Goal: Task Accomplishment & Management: Complete application form

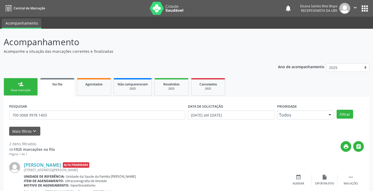
scroll to position [68, 0]
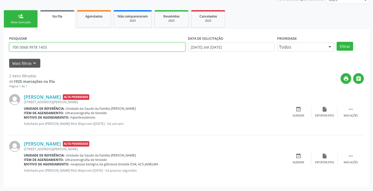
drag, startPoint x: 67, startPoint y: 47, endPoint x: 0, endPoint y: 51, distance: 67.4
click at [0, 51] on div "Acompanhamento Acompanhe a situação das marcações correntes e finalizadas Relat…" at bounding box center [186, 76] width 373 height 231
type input "709603676547376"
click at [337, 42] on button "Filtrar" at bounding box center [345, 46] width 16 height 9
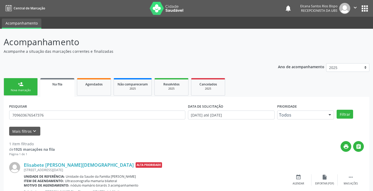
scroll to position [21, 0]
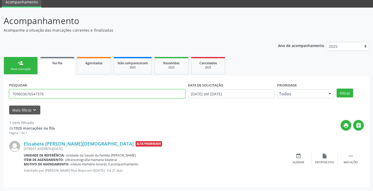
drag, startPoint x: 37, startPoint y: 94, endPoint x: 1, endPoint y: 94, distance: 35.9
click at [1, 94] on div "Acompanhamento Acompanhe a situação das marcações correntes e finalizadas Relat…" at bounding box center [186, 100] width 373 height 184
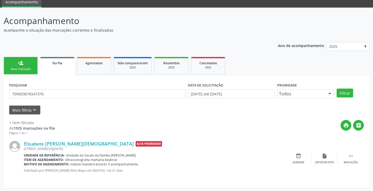
click at [16, 69] on div "Nova marcação" at bounding box center [21, 69] width 26 height 4
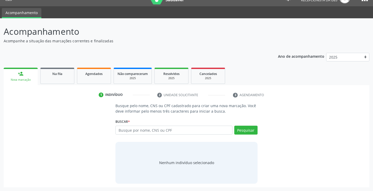
scroll to position [10, 0]
click at [190, 131] on input "text" at bounding box center [173, 130] width 117 height 9
paste input "709603676547376"
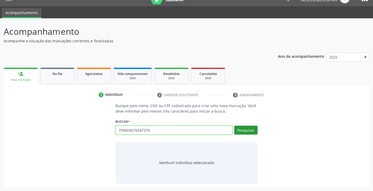
type input "709603676547376"
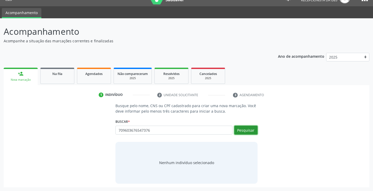
click at [249, 131] on button "Pesquisar" at bounding box center [245, 130] width 23 height 9
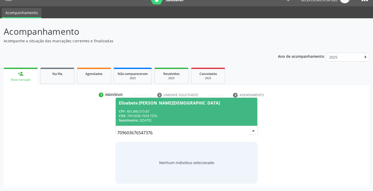
click at [164, 113] on div "CPF: 461.846.515-87" at bounding box center [186, 111] width 135 height 4
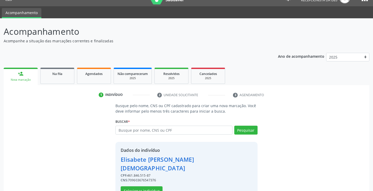
scroll to position [19, 0]
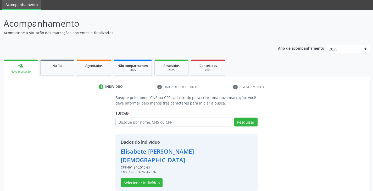
click at [142, 170] on div "Dados do indivíduo [PERSON_NAME][DEMOGRAPHIC_DATA] CPF: 461.846.515-87 CNS: 709…" at bounding box center [186, 163] width 131 height 48
click at [142, 179] on button "Selecionar indivíduo" at bounding box center [142, 183] width 42 height 9
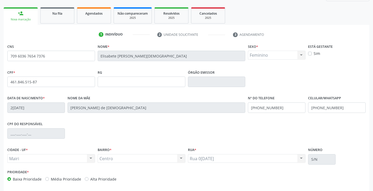
scroll to position [92, 0]
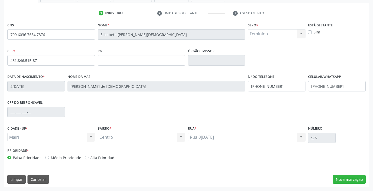
click at [111, 159] on label "Alta Prioridade" at bounding box center [103, 157] width 26 height 5
click at [89, 159] on input "Alta Prioridade" at bounding box center [87, 157] width 4 height 5
radio input "true"
click at [282, 85] on input "[PHONE_NUMBER]" at bounding box center [277, 86] width 58 height 10
type input "("
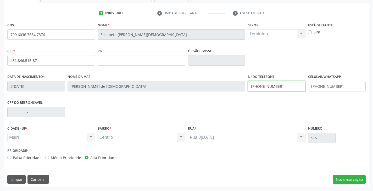
click at [244, 86] on div "Data de nascimento * 2[DATE] Nome da mãe [PERSON_NAME] de Jesus Nº do Telefone …" at bounding box center [186, 86] width 361 height 26
type input "[PHONE_NUMBER]"
drag, startPoint x: 337, startPoint y: 89, endPoint x: 263, endPoint y: 93, distance: 74.3
click at [263, 93] on div "Data de nascimento * 2[DATE] Nome da mãe [PERSON_NAME] de Jesus Nº do Telefone …" at bounding box center [186, 86] width 361 height 26
paste input "4) 99801-9410"
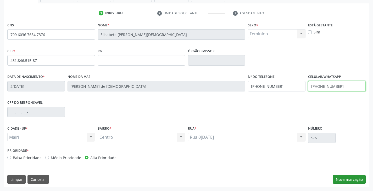
type input "[PHONE_NUMBER]"
click at [345, 179] on button "Nova marcação" at bounding box center [349, 179] width 33 height 9
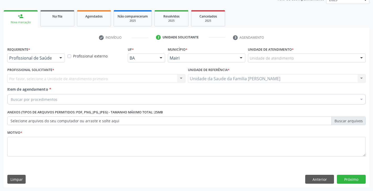
click at [254, 55] on div "Unidade de atendimento" at bounding box center [307, 58] width 118 height 9
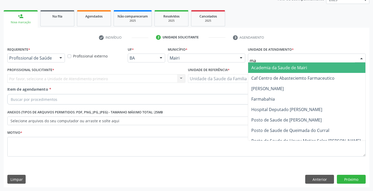
type input "mar"
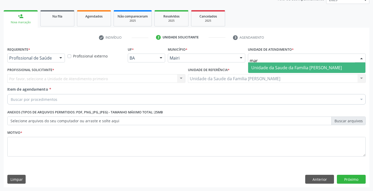
click at [258, 68] on span "Unidade da Saude da Familia [PERSON_NAME]" at bounding box center [296, 68] width 91 height 6
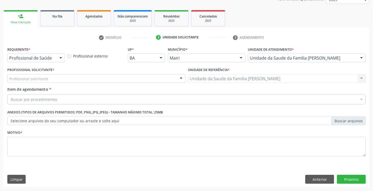
click at [59, 84] on div "Profissional Solicitante * Profissional solicitante Auxiliar de Enfermagem - [P…" at bounding box center [96, 76] width 181 height 20
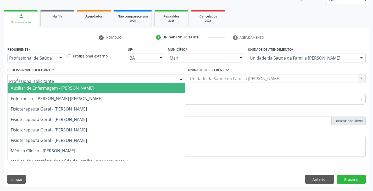
click at [62, 78] on div at bounding box center [96, 78] width 178 height 9
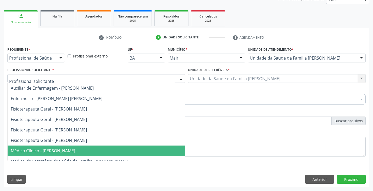
click at [75, 153] on span "Médico Clínico - [PERSON_NAME]" at bounding box center [43, 151] width 64 height 6
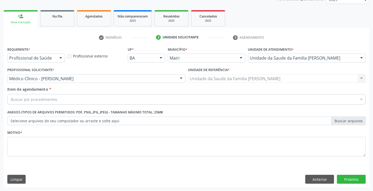
click at [80, 103] on div "Buscar por procedimentos" at bounding box center [186, 99] width 358 height 10
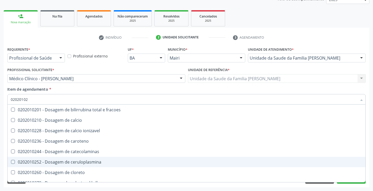
type input "020201029"
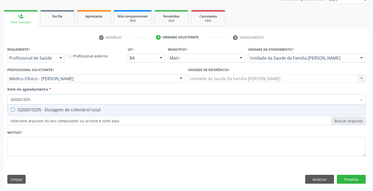
click at [94, 110] on div "0202010295 - Dosagem de colesterol total" at bounding box center [187, 110] width 352 height 4
checkbox total "true"
type input "02020102"
checkbox total "false"
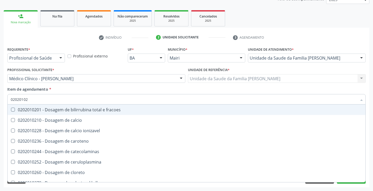
type input "020201028"
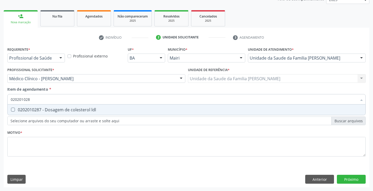
click at [94, 110] on div "0202010287 - Dosagem de colesterol ldl" at bounding box center [187, 110] width 352 height 4
checkbox ldl "true"
type input "02020102"
checkbox ldl "false"
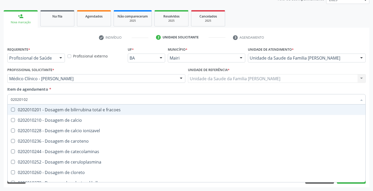
type input "020201027"
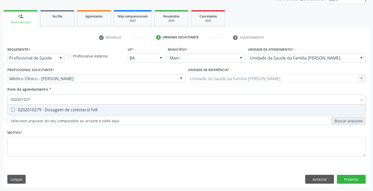
click at [94, 110] on div "0202010279 - Dosagem de colesterol hdl" at bounding box center [187, 110] width 352 height 4
checkbox hdl "true"
type input "02020102"
checkbox hdl "false"
type input "0202010600"
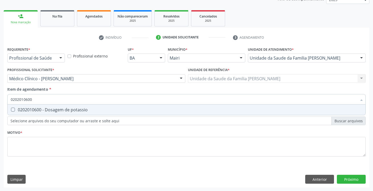
click at [51, 110] on div "0202010600 - Dosagem de potassio" at bounding box center [187, 110] width 352 height 4
checkbox potassio "true"
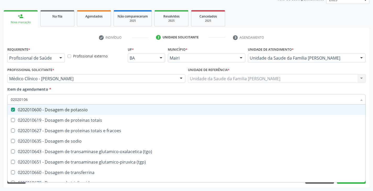
type input "0202010"
checkbox potassio "false"
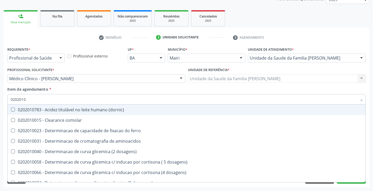
type input "02020106"
checkbox \(dornic\) "true"
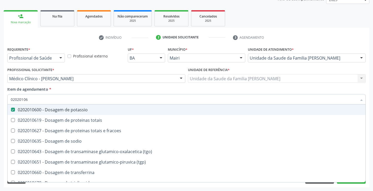
type input "020201067"
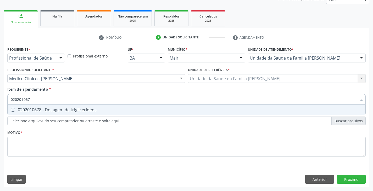
click at [51, 110] on div "0202010678 - Dosagem de triglicerideos" at bounding box center [187, 110] width 352 height 4
checkbox triglicerideos "true"
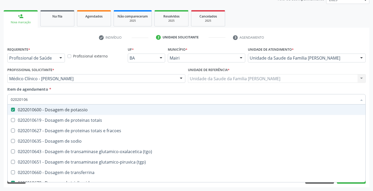
type input "0202010"
checkbox potassio "false"
checkbox triglicerideos "false"
type input "020201047"
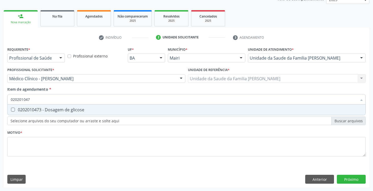
click at [51, 110] on div "0202010473 - Dosagem de glicose" at bounding box center [187, 110] width 352 height 4
checkbox glicose "true"
type input "02020104"
checkbox glicose "false"
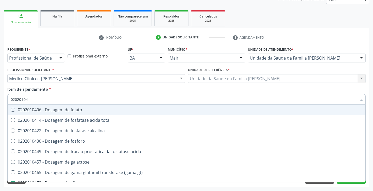
type input "0202010"
checkbox glicose "false"
type input "020201050"
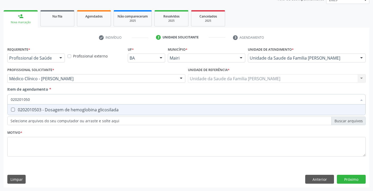
click at [51, 110] on div "0202010503 - Dosagem de hemoglobina glicosilada" at bounding box center [187, 110] width 352 height 4
checkbox glicosilada "true"
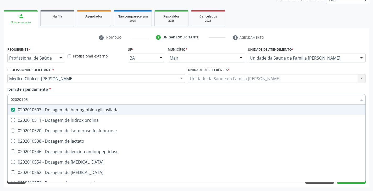
type input "0202010"
checkbox glicosilada "false"
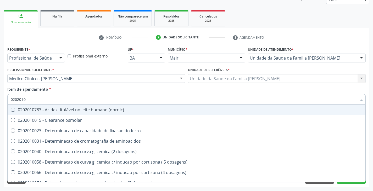
type input "020201"
checkbox hdl "false"
checkbox ldl "false"
checkbox total "false"
checkbox alfa-hidroxibutirica "true"
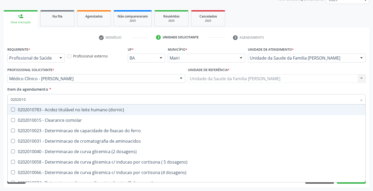
checkbox glutamica "true"
checkbox latica "true"
checkbox glicose "false"
checkbox glicosilada "false"
checkbox magnesio "true"
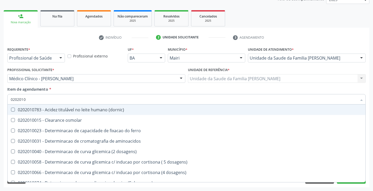
checkbox porfirinas "true"
checkbox potassio "false"
checkbox triglicerideos "false"
checkbox ureia "true"
type input "02020"
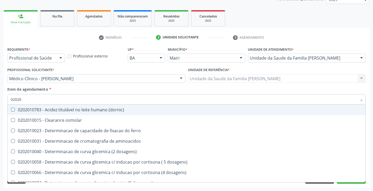
checkbox hdl "false"
checkbox ldl "false"
checkbox total "false"
checkbox glicose "false"
checkbox glicosilada "false"
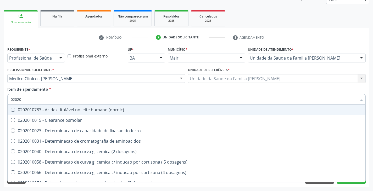
checkbox potassio "false"
checkbox triglicerideos "false"
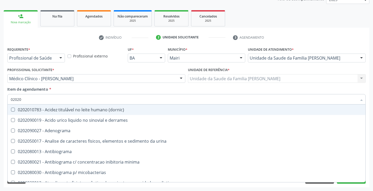
type input "0202"
checkbox hdl "false"
checkbox ldl "false"
checkbox total "false"
checkbox latica "true"
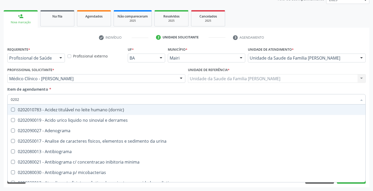
checkbox fracionadas\) "true"
checkbox digitoxina\) "true"
checkbox glicose "false"
checkbox glicosilada "false"
checkbox \(ige\) "true"
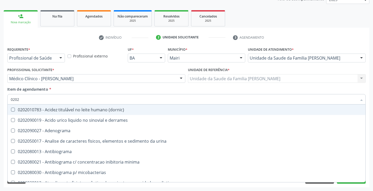
checkbox magnesio "true"
checkbox potassio "false"
checkbox livre "true"
checkbox triglicerideos "false"
checkbox celulas "true"
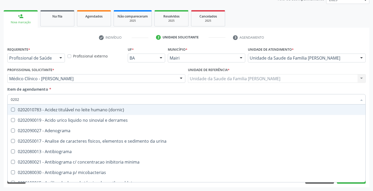
type input "02020"
checkbox cadmio "true"
checkbox calcio "true"
checkbox ionizavel "true"
checkbox hdl "false"
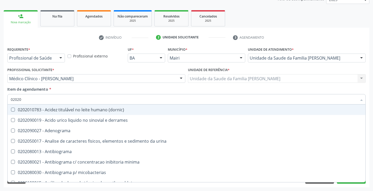
checkbox ldl "false"
checkbox total "false"
checkbox fenitoina "true"
checkbox esperma "true"
checkbox glicose "false"
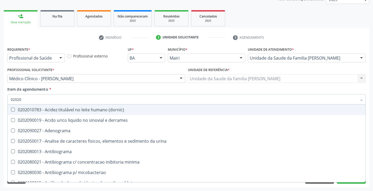
checkbox glicosilada "false"
checkbox isomerase-fosfohexose "true"
checkbox potassio "false"
checkbox quinidina "true"
checkbox triglicerideos "false"
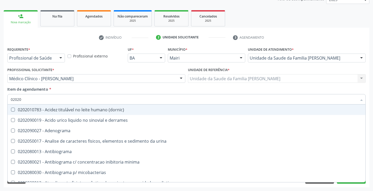
type input "020203"
checkbox hdl "false"
checkbox ldl "false"
checkbox total "false"
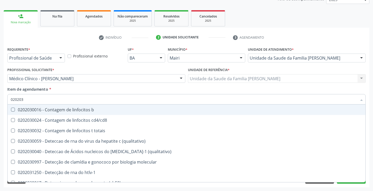
type input "0202038"
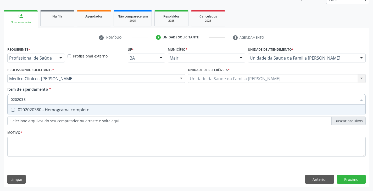
click at [51, 110] on div "0202020380 - Hemograma completo" at bounding box center [187, 110] width 352 height 4
checkbox completo "true"
type input "020203"
checkbox completo "false"
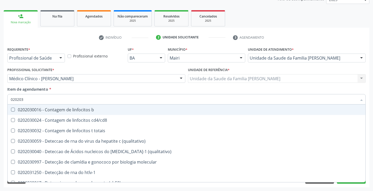
type input "02020"
checkbox completo "false"
checkbox bacterianas "true"
checkbox hiv-1 "true"
checkbox c "true"
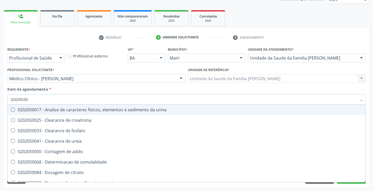
type input "020205001"
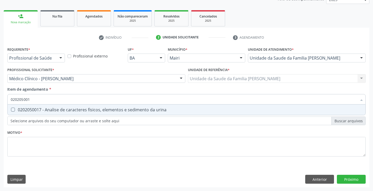
click at [52, 110] on div "0202050017 - Analise de caracteres fisicos, elementos e sedimento da urina" at bounding box center [187, 110] width 352 height 4
checkbox urina "true"
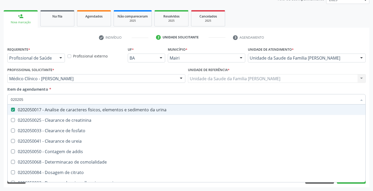
type input "02020"
checkbox urina "false"
checkbox ureia "true"
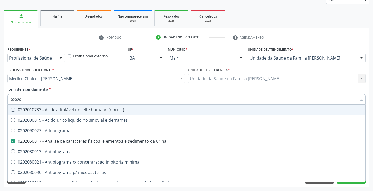
type input "020201"
checkbox urina "false"
checkbox \(qualitativo\) "true"
checkbox molecular "true"
checkbox htlv-1 "true"
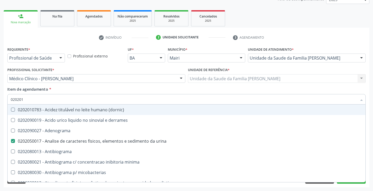
checkbox -duke "true"
checkbox trombina "true"
checkbox d "true"
checkbox mandelico "true"
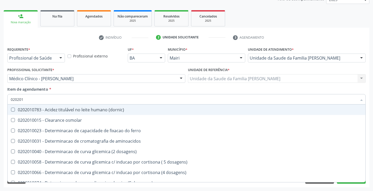
type input "0202010"
checkbox hdl "true"
checkbox ldl "true"
checkbox total "true"
checkbox alfa-hidroxibutirica "false"
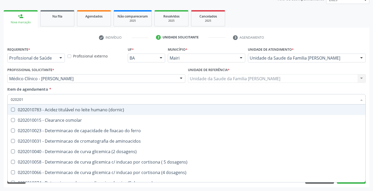
checkbox glutamica "false"
checkbox latica "false"
checkbox glicose "true"
checkbox glicosilada "true"
checkbox magnesio "false"
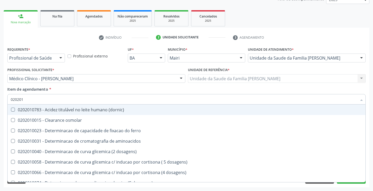
checkbox porfirinas "false"
checkbox potassio "true"
checkbox triglicerideos "true"
checkbox ureia "false"
type input "02020106"
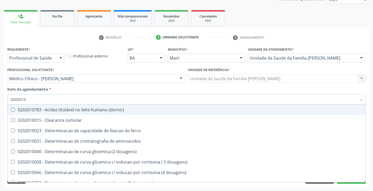
checkbox \(dornic\) "true"
checkbox dosagens\) "true"
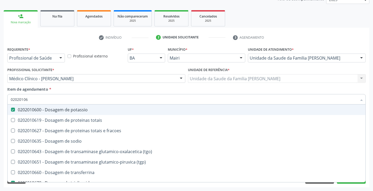
type input "0202010"
checkbox potassio "false"
checkbox triglicerideos "false"
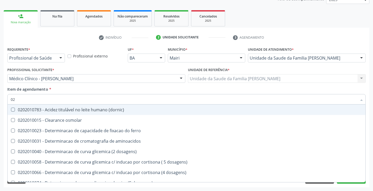
type input "0"
checkbox aminoacidos "false"
checkbox calcio "false"
checkbox hdl "false"
checkbox ldl "false"
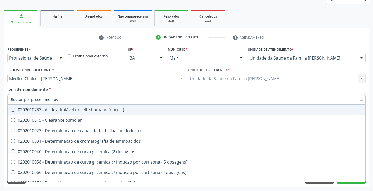
checkbox total "false"
checkbox alfa-hidroxibutirica "false"
checkbox glutamica "false"
checkbox latica "false"
checkbox acida "false"
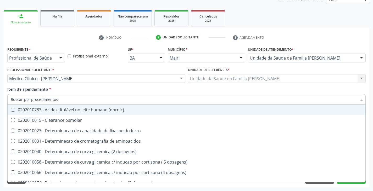
checkbox glicose "false"
checkbox glicosilada "false"
checkbox magnesio "false"
checkbox porfirinas "false"
checkbox potassio "false"
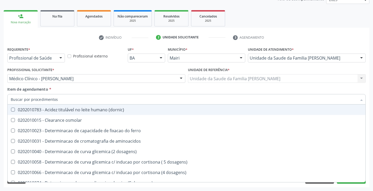
checkbox triglicerideos "false"
checkbox ureia "false"
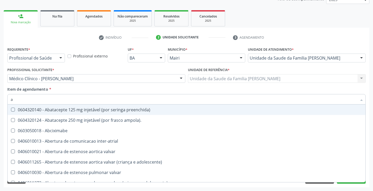
type input "av"
checkbox urina "false"
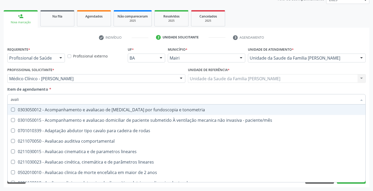
type input "avalia"
click at [81, 89] on div "Item de agendamento * avalia Desfazer seleção 0303050012 - Acompanhamento e ava…" at bounding box center [186, 95] width 358 height 16
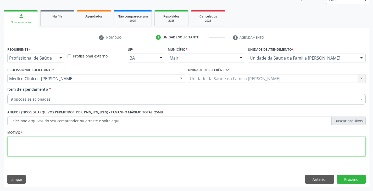
click at [36, 145] on textarea at bounding box center [186, 147] width 358 height 20
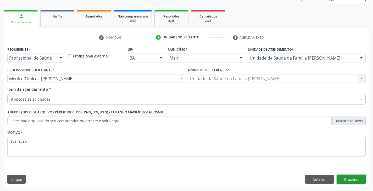
click at [361, 178] on button "Próximo" at bounding box center [351, 179] width 29 height 9
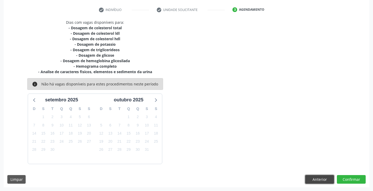
click at [319, 176] on button "Anterior" at bounding box center [319, 179] width 29 height 9
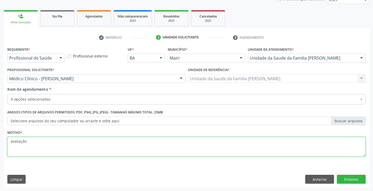
click at [34, 144] on textarea "avaliação" at bounding box center [186, 147] width 358 height 20
paste textarea "[PHONE_NUMBER]"
type textarea "avaliação [PHONE_NUMBER]"
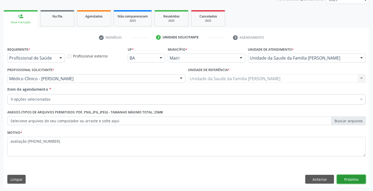
click at [357, 179] on button "Próximo" at bounding box center [351, 179] width 29 height 9
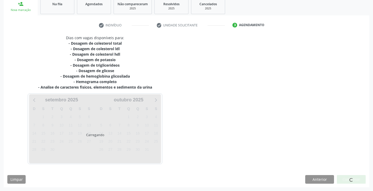
scroll to position [96, 0]
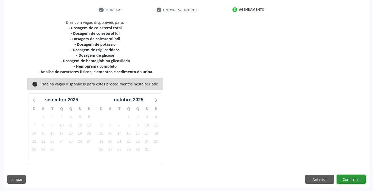
click at [351, 181] on button "Confirmar" at bounding box center [351, 179] width 29 height 9
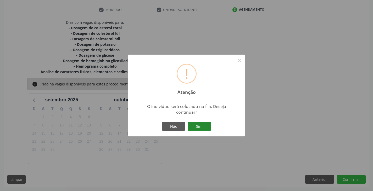
click at [191, 126] on button "Sim" at bounding box center [200, 126] width 24 height 9
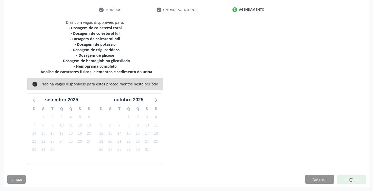
scroll to position [0, 0]
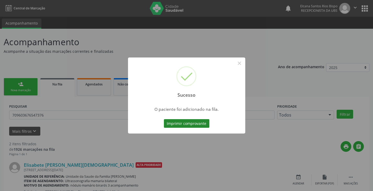
click at [183, 128] on button "Imprimir comprovante" at bounding box center [187, 123] width 46 height 9
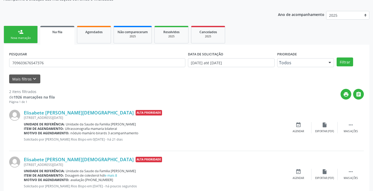
scroll to position [68, 0]
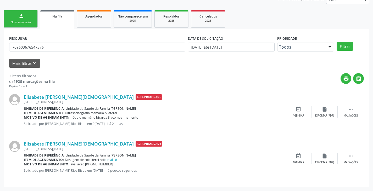
click at [19, 18] on div "person_add" at bounding box center [21, 16] width 6 height 6
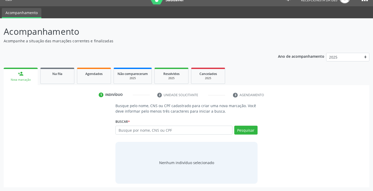
scroll to position [10, 0]
click at [140, 131] on input "text" at bounding box center [173, 130] width 117 height 9
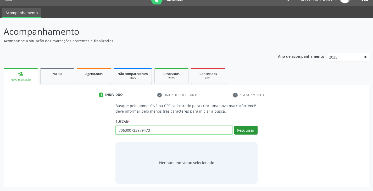
type input "706300723979473"
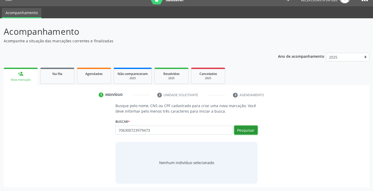
click at [252, 131] on button "Pesquisar" at bounding box center [245, 130] width 23 height 9
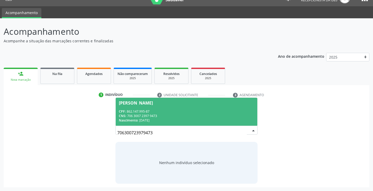
click at [148, 108] on span "[PERSON_NAME] CPF: 862.147.995-87 CNS: 706 3007 2397 9473 Nascimento: 0[DATE]" at bounding box center [186, 112] width 141 height 28
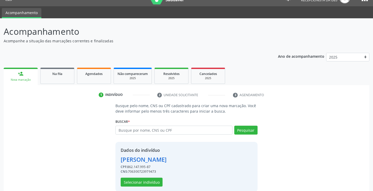
scroll to position [19, 0]
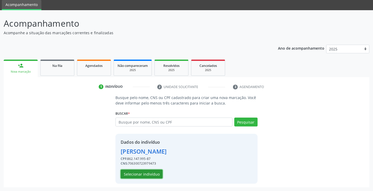
click at [150, 174] on button "Selecionar indivíduo" at bounding box center [142, 174] width 42 height 9
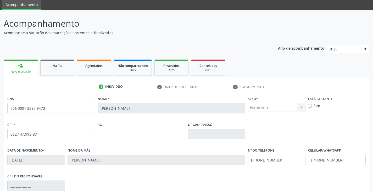
scroll to position [71, 0]
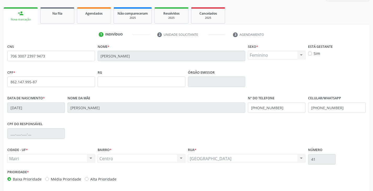
click at [103, 181] on label "Alta Prioridade" at bounding box center [103, 179] width 26 height 5
click at [89, 181] on input "Alta Prioridade" at bounding box center [87, 179] width 4 height 5
radio input "true"
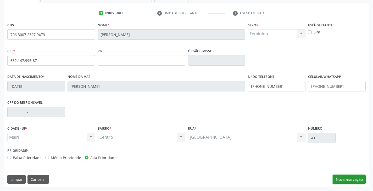
click at [348, 178] on button "Nova marcação" at bounding box center [349, 179] width 33 height 9
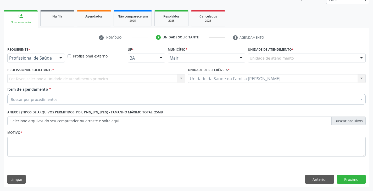
scroll to position [68, 0]
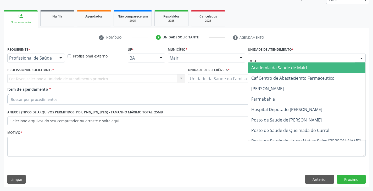
type input "mar"
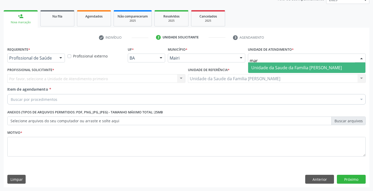
click at [273, 68] on span "Unidade da Saude da Familia [PERSON_NAME]" at bounding box center [296, 68] width 91 height 6
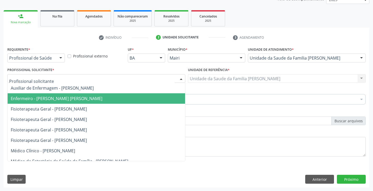
click at [63, 101] on span "Enfermeiro - [PERSON_NAME] [PERSON_NAME]" at bounding box center [57, 99] width 92 height 6
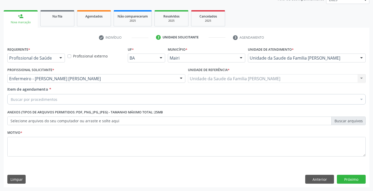
click at [62, 102] on div "Buscar por procedimentos" at bounding box center [186, 99] width 358 height 10
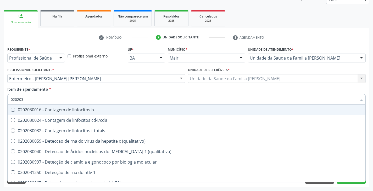
type input "0202038"
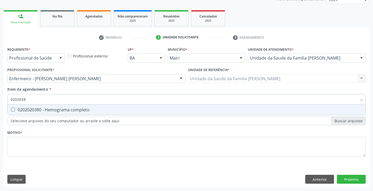
click at [69, 113] on span "0202020380 - Hemograma completo" at bounding box center [187, 110] width 358 height 10
checkbox completo "true"
type input "020203"
checkbox completo "false"
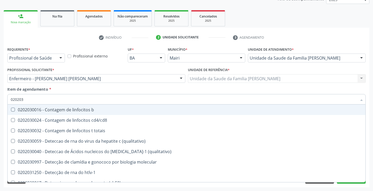
type input "02020"
checkbox completo "false"
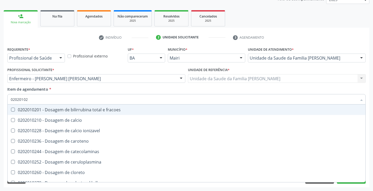
type input "020201029"
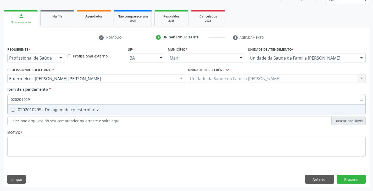
click at [65, 112] on div "0202010295 - Dosagem de colesterol total" at bounding box center [187, 110] width 352 height 4
checkbox total "true"
type input "02020102"
checkbox total "false"
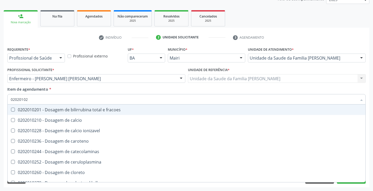
type input "020201028"
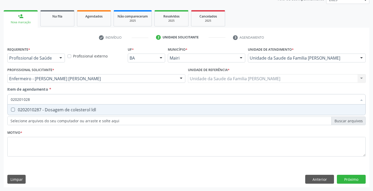
click at [65, 112] on div "0202010287 - Dosagem de colesterol ldl" at bounding box center [187, 110] width 352 height 4
checkbox ldl "true"
type input "02020102"
checkbox ldl "false"
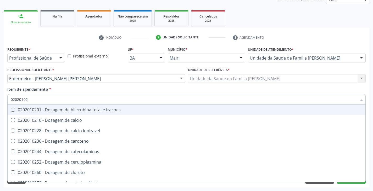
type input "020201027"
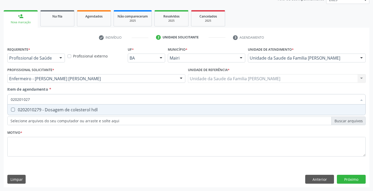
click at [65, 112] on div "0202010279 - Dosagem de colesterol hdl" at bounding box center [187, 110] width 352 height 4
checkbox hdl "true"
type input "02020102"
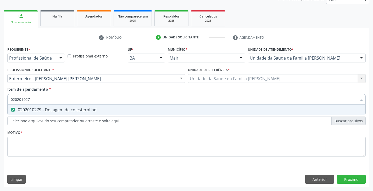
checkbox hdl "false"
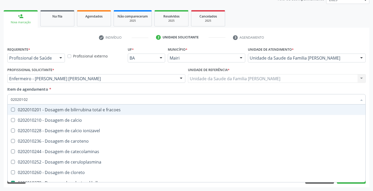
type input "0202010"
checkbox hdl "false"
checkbox ldl "false"
checkbox total "false"
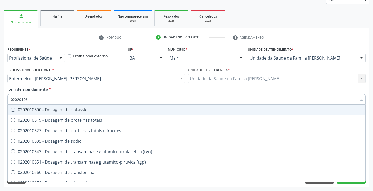
type input "020201067"
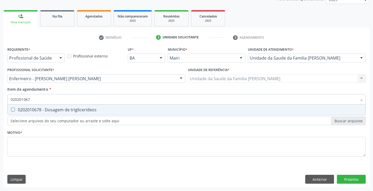
click at [65, 112] on div "0202010678 - Dosagem de triglicerideos" at bounding box center [187, 110] width 352 height 4
checkbox triglicerideos "true"
type input "02020106"
checkbox triglicerideos "false"
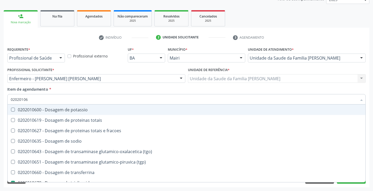
type input "0202010"
checkbox triglicerideos "false"
type input "020201031"
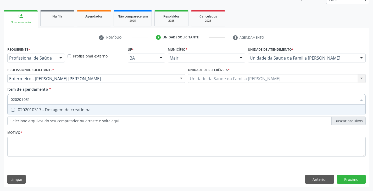
click at [65, 112] on div "0202010317 - Dosagem de creatinina" at bounding box center [187, 110] width 352 height 4
checkbox creatinina "true"
type input "02020103"
checkbox creatinina "false"
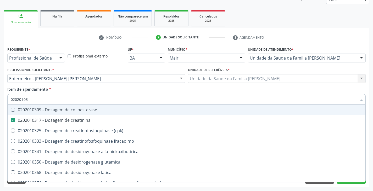
type input "0202010"
checkbox creatinina "false"
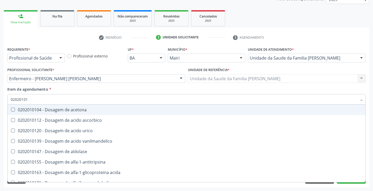
type input "020201012"
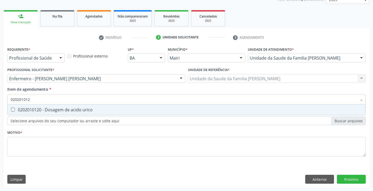
click at [65, 112] on div "0202010120 - Dosagem de acido urico" at bounding box center [187, 110] width 352 height 4
checkbox urico "true"
click at [65, 112] on div "0202010473 - Dosagem de glicose" at bounding box center [187, 110] width 352 height 4
click at [65, 112] on div "0202010635 - Dosagem de sodio" at bounding box center [187, 110] width 352 height 4
click at [65, 113] on span "0202010643 - Dosagem de transaminase glutamico-oxalacetica (tgo)" at bounding box center [187, 110] width 358 height 10
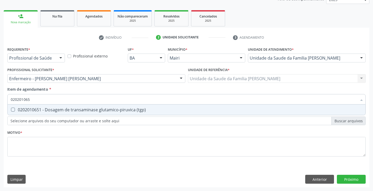
click at [65, 113] on span "0202010651 - Dosagem de transaminase glutamico-piruvica (tgp)" at bounding box center [187, 110] width 358 height 10
click at [65, 113] on span "0202010694 - Dosagem de ureia" at bounding box center [187, 110] width 358 height 10
click at [65, 113] on span "0202010600 - Dosagem de potassio" at bounding box center [187, 110] width 358 height 10
click at [64, 114] on span "0202040100 - Pesquisa de leveduras nas fezes" at bounding box center [187, 110] width 358 height 10
click at [64, 114] on span "0202050017 - Analise de caracteres fisicos, elementos e sedimento da urina" at bounding box center [187, 110] width 358 height 10
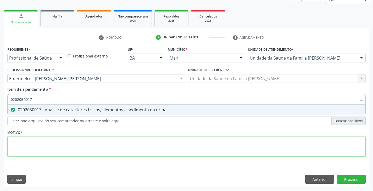
click at [59, 143] on div "Requerente * Profissional de Saúde Profissional de Saúde Paciente Nenhum result…" at bounding box center [186, 105] width 358 height 119
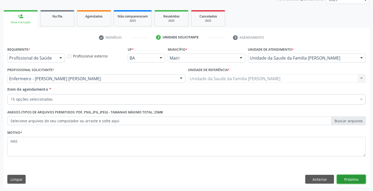
click at [357, 181] on button "Próximo" at bounding box center [351, 179] width 29 height 9
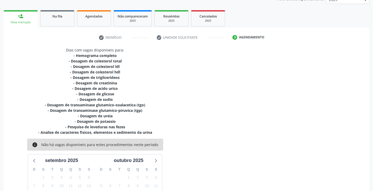
scroll to position [129, 0]
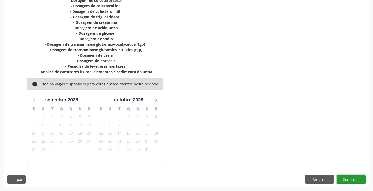
click at [351, 183] on button "Confirmar" at bounding box center [351, 179] width 29 height 9
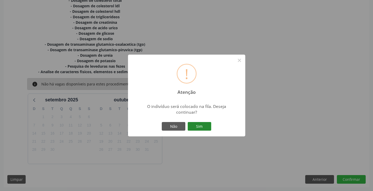
click at [200, 128] on button "Sim" at bounding box center [200, 126] width 24 height 9
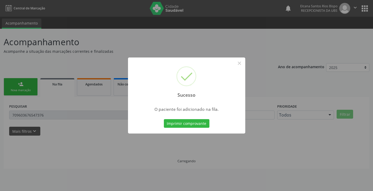
scroll to position [0, 0]
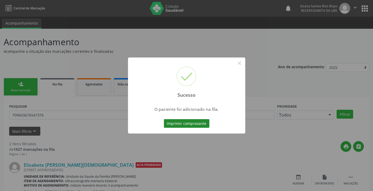
click at [202, 123] on button "Imprimir comprovante" at bounding box center [187, 123] width 46 height 9
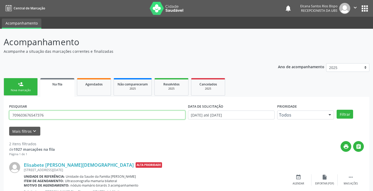
drag, startPoint x: 65, startPoint y: 114, endPoint x: 8, endPoint y: 126, distance: 58.3
click at [9, 126] on div "PESQUISAR 709603676547376 DATA DE SOLICITAÇÃO 0[DATE] até 2[DATE] Prioridade To…" at bounding box center [187, 176] width 366 height 159
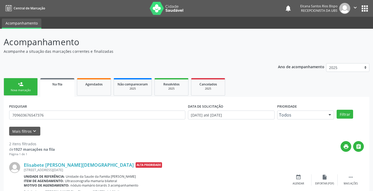
click at [8, 126] on div "PESQUISAR 709603676547376 DATA DE SOLICITAÇÃO 0[DATE] até 2[DATE] Prioridade To…" at bounding box center [187, 176] width 366 height 159
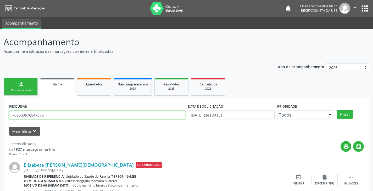
drag, startPoint x: 46, startPoint y: 114, endPoint x: 0, endPoint y: 117, distance: 45.7
click at [0, 117] on div "Acompanhamento Acompanhe a situação das marcações correntes e finalizadas Relat…" at bounding box center [186, 144] width 373 height 231
paste input "6 3007 2397 9473"
click at [337, 110] on button "Filtrar" at bounding box center [345, 114] width 16 height 9
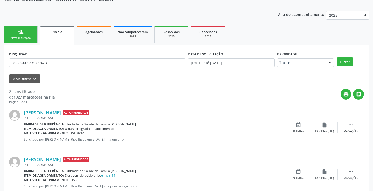
scroll to position [68, 0]
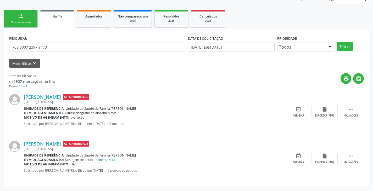
click at [21, 23] on div "Nova marcação" at bounding box center [21, 22] width 26 height 4
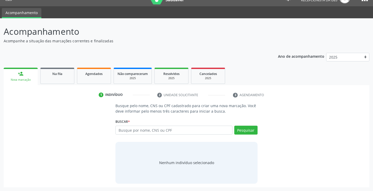
scroll to position [10, 0]
click at [160, 132] on input "text" at bounding box center [173, 130] width 117 height 9
click at [245, 134] on button "Pesquisar" at bounding box center [245, 130] width 23 height 9
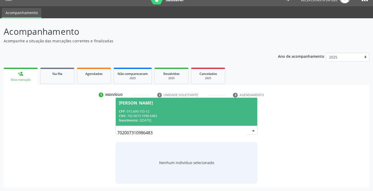
click at [148, 113] on div "CPF: 015.699.155-12" at bounding box center [186, 111] width 135 height 4
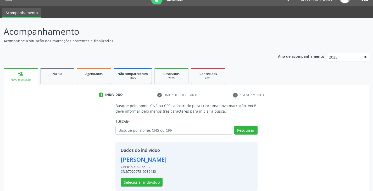
scroll to position [19, 0]
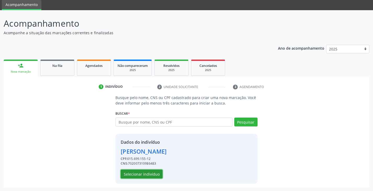
click at [134, 178] on button "Selecionar indivíduo" at bounding box center [142, 174] width 42 height 9
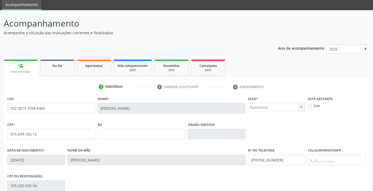
scroll to position [92, 0]
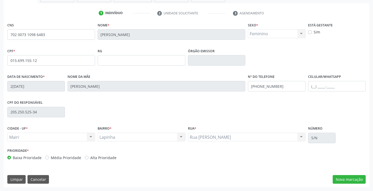
click at [108, 158] on label "Alta Prioridade" at bounding box center [103, 157] width 26 height 5
click at [89, 158] on input "Alta Prioridade" at bounding box center [87, 157] width 4 height 5
click at [316, 33] on label "Sim" at bounding box center [317, 31] width 7 height 5
click at [312, 33] on input "Sim" at bounding box center [310, 31] width 4 height 5
click at [344, 177] on button "Nova marcação" at bounding box center [349, 179] width 33 height 9
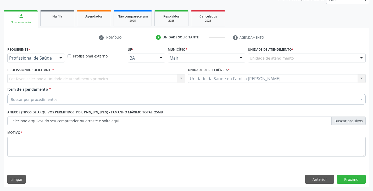
scroll to position [68, 0]
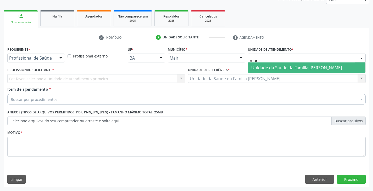
click at [276, 68] on span "Unidade da Saude da Familia [PERSON_NAME]" at bounding box center [296, 68] width 91 height 6
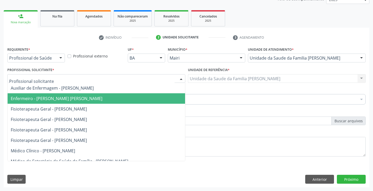
click at [37, 101] on span "Enfermeiro - [PERSON_NAME] [PERSON_NAME]" at bounding box center [57, 99] width 92 height 6
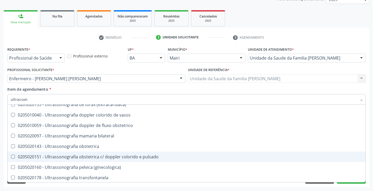
scroll to position [142, 0]
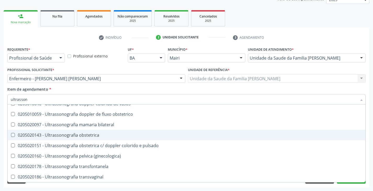
click at [82, 133] on div "0205020143 - Ultrassonografia obstetrica" at bounding box center [187, 135] width 352 height 4
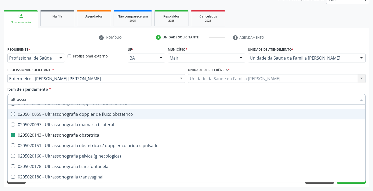
click at [67, 86] on div "Profissional Solicitante * Enfermeiro - [PERSON_NAME] Auxiliar de Enfermagem - …" at bounding box center [96, 76] width 181 height 20
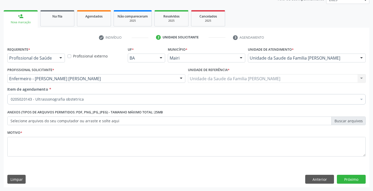
scroll to position [0, 0]
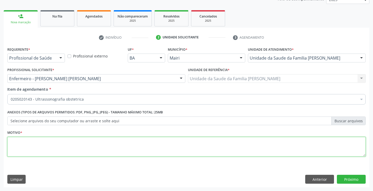
click at [65, 148] on textarea at bounding box center [186, 147] width 358 height 20
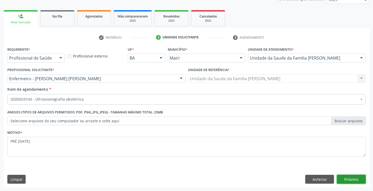
click at [352, 176] on button "Próximo" at bounding box center [351, 179] width 29 height 9
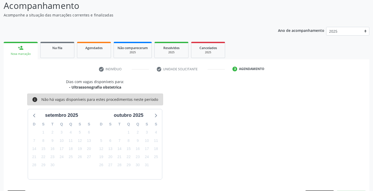
scroll to position [52, 0]
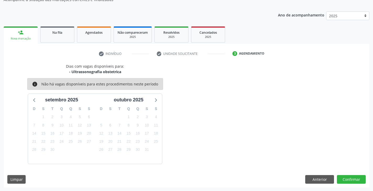
click at [360, 184] on div "Dias com vagas disponíveis para: - Ultrassonografia obstetrica info Não há vaga…" at bounding box center [187, 126] width 366 height 124
click at [359, 181] on button "Confirmar" at bounding box center [351, 179] width 29 height 9
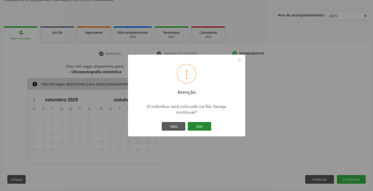
click at [209, 125] on button "Sim" at bounding box center [200, 126] width 24 height 9
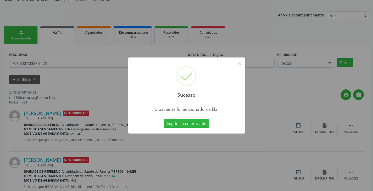
scroll to position [0, 0]
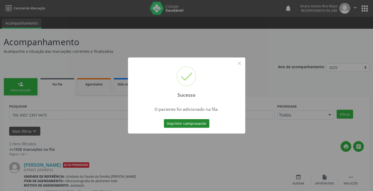
click at [201, 123] on button "Imprimir comprovante" at bounding box center [187, 123] width 46 height 9
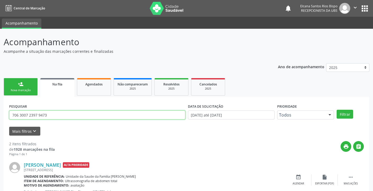
drag, startPoint x: 63, startPoint y: 115, endPoint x: 3, endPoint y: 114, distance: 60.0
click at [3, 114] on div "Acompanhamento Acompanhe a situação das marcações correntes e finalizadas Relat…" at bounding box center [186, 144] width 373 height 231
paste input "2 0073 1098 648"
click at [337, 110] on button "Filtrar" at bounding box center [345, 114] width 16 height 9
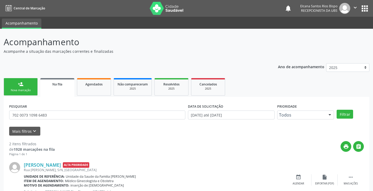
scroll to position [68, 0]
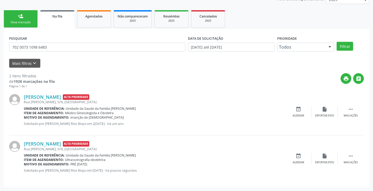
click at [28, 18] on link "person_add Nova marcação" at bounding box center [21, 19] width 34 height 18
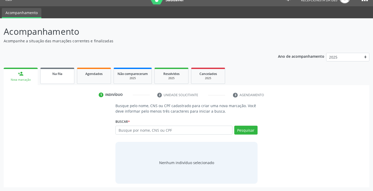
scroll to position [10, 0]
click at [161, 130] on input "text" at bounding box center [173, 130] width 117 height 9
click at [241, 132] on button "Pesquisar" at bounding box center [245, 130] width 23 height 9
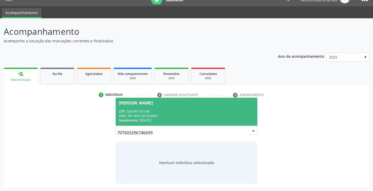
click at [142, 114] on div "CNS: 707 6032 9674 6699" at bounding box center [186, 116] width 135 height 4
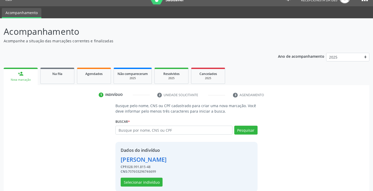
scroll to position [19, 0]
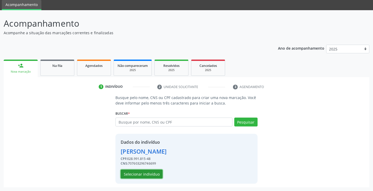
click at [144, 173] on button "Selecionar indivíduo" at bounding box center [142, 174] width 42 height 9
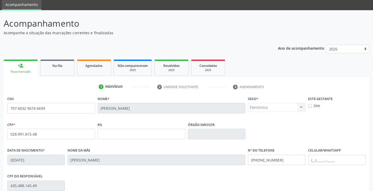
scroll to position [92, 0]
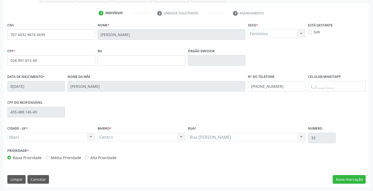
click at [90, 157] on label "Alta Prioridade" at bounding box center [103, 157] width 26 height 5
click at [89, 157] on input "Alta Prioridade" at bounding box center [87, 157] width 4 height 5
click at [356, 179] on button "Nova marcação" at bounding box center [349, 179] width 33 height 9
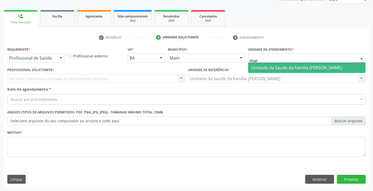
click at [278, 69] on span "Unidade da Saude da Familia [PERSON_NAME]" at bounding box center [296, 68] width 91 height 6
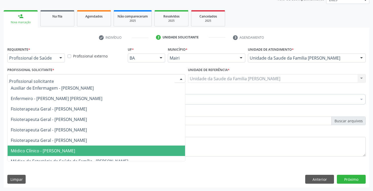
click at [35, 152] on span "Médico Clínico - [PERSON_NAME]" at bounding box center [43, 151] width 64 height 6
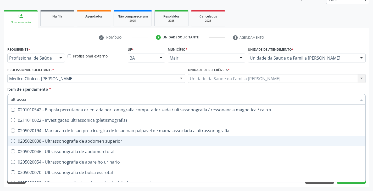
scroll to position [52, 0]
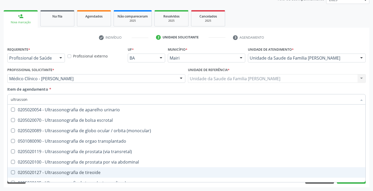
click at [76, 174] on div "0205020127 - Ultrassonografia de tireoide" at bounding box center [187, 173] width 352 height 4
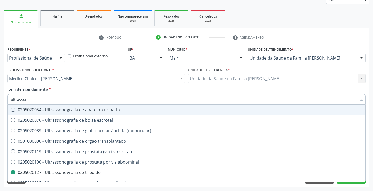
click at [56, 90] on div "Item de agendamento * ultrasson Desfazer seleção 0201010542 - Biopsia percutane…" at bounding box center [186, 95] width 358 height 16
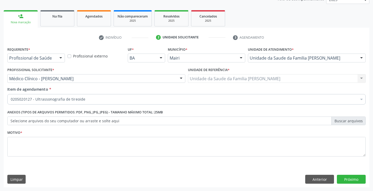
scroll to position [0, 0]
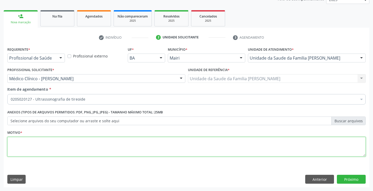
click at [38, 150] on textarea at bounding box center [186, 147] width 358 height 20
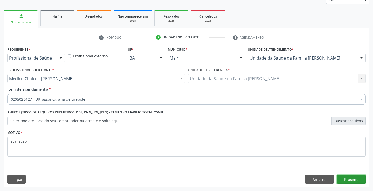
click at [361, 180] on button "Próximo" at bounding box center [351, 179] width 29 height 9
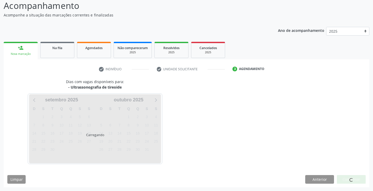
scroll to position [52, 0]
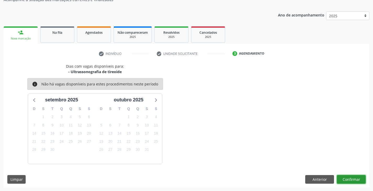
click at [361, 180] on button "Confirmar" at bounding box center [351, 179] width 29 height 9
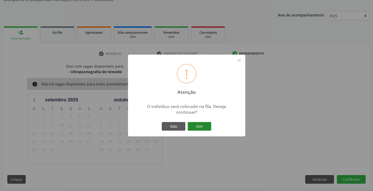
click at [204, 128] on button "Sim" at bounding box center [200, 126] width 24 height 9
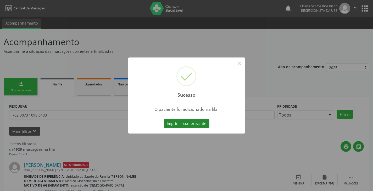
click at [196, 121] on button "Imprimir comprovante" at bounding box center [187, 123] width 46 height 9
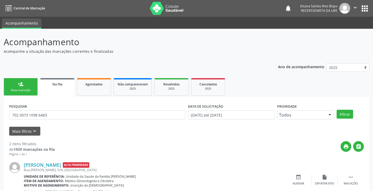
click at [20, 85] on div "person_add" at bounding box center [21, 84] width 6 height 6
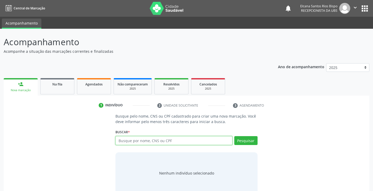
click at [145, 141] on input "text" at bounding box center [173, 140] width 117 height 9
paste input "707 6032 9674 6699"
type input "707 6032 9674 6699"
click at [249, 141] on button "Pesquisar" at bounding box center [245, 140] width 23 height 9
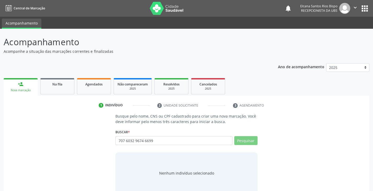
scroll to position [10, 0]
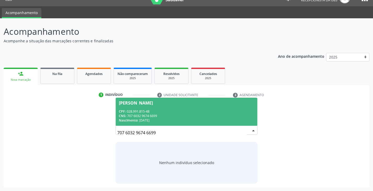
click at [150, 112] on div "CPF: 028.991.815-48" at bounding box center [186, 111] width 135 height 4
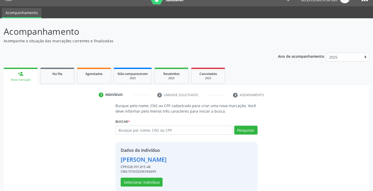
scroll to position [19, 0]
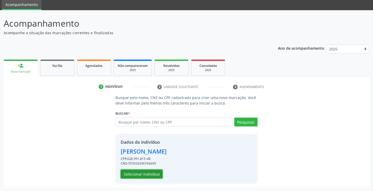
click at [142, 173] on button "Selecionar indivíduo" at bounding box center [142, 174] width 42 height 9
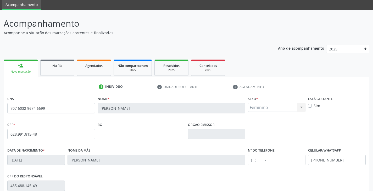
scroll to position [92, 0]
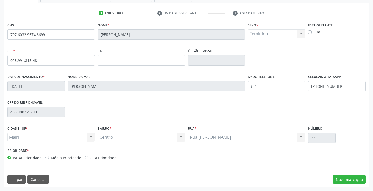
click at [101, 158] on label "Alta Prioridade" at bounding box center [103, 157] width 26 height 5
click at [89, 158] on input "Alta Prioridade" at bounding box center [87, 157] width 4 height 5
radio input "true"
click at [342, 178] on button "Nova marcação" at bounding box center [349, 179] width 33 height 9
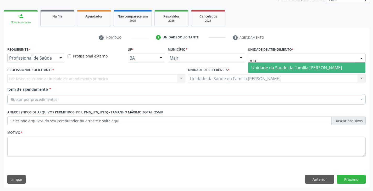
type input "mar"
click at [279, 67] on span "Unidade da Saude da Familia [PERSON_NAME]" at bounding box center [296, 68] width 91 height 6
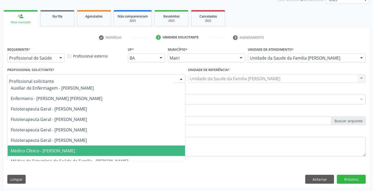
click at [42, 148] on span "Médico Clínico - [PERSON_NAME]" at bounding box center [43, 151] width 64 height 6
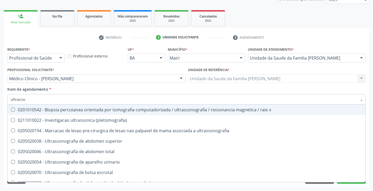
type input "ultrasson"
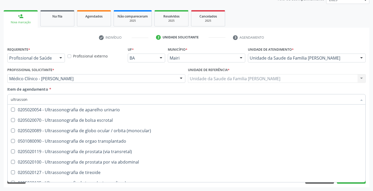
scroll to position [105, 0]
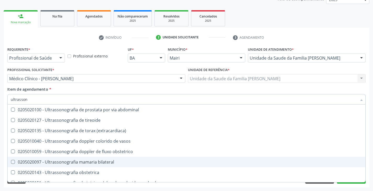
click at [81, 161] on div "0205020097 - Ultrassonografia mamaria bilateral" at bounding box center [187, 162] width 352 height 4
checkbox bilateral "true"
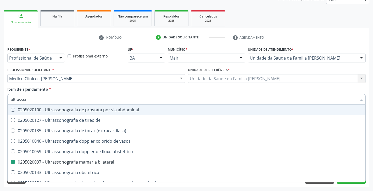
click at [71, 88] on div "Item de agendamento * ultrasson Desfazer seleção 0201010542 - Biopsia percutane…" at bounding box center [186, 95] width 358 height 16
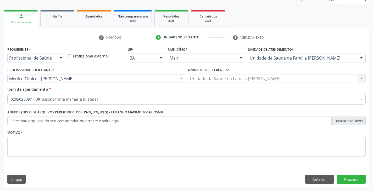
scroll to position [0, 0]
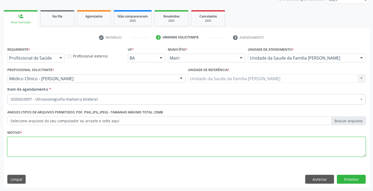
click at [37, 149] on textarea at bounding box center [186, 147] width 358 height 20
type textarea "avaliação"
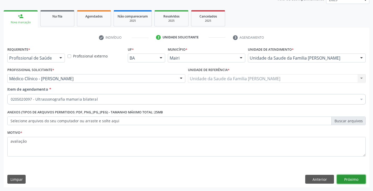
click at [355, 178] on button "Próximo" at bounding box center [351, 179] width 29 height 9
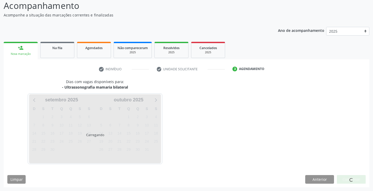
scroll to position [52, 0]
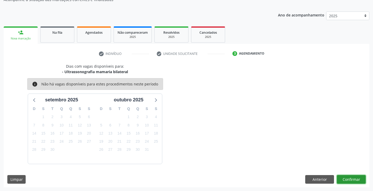
click at [357, 180] on button "Confirmar" at bounding box center [351, 179] width 29 height 9
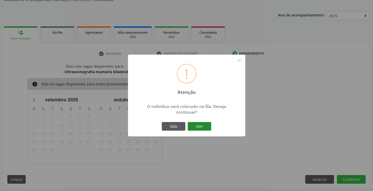
click at [201, 125] on button "Sim" at bounding box center [200, 126] width 24 height 9
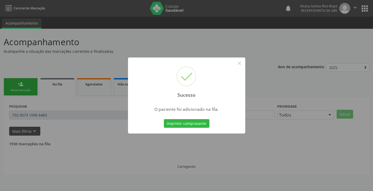
scroll to position [0, 0]
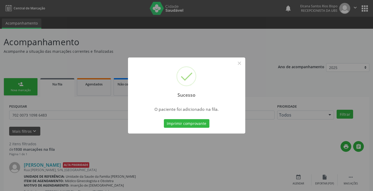
click at [201, 125] on button "Imprimir comprovante" at bounding box center [187, 123] width 46 height 9
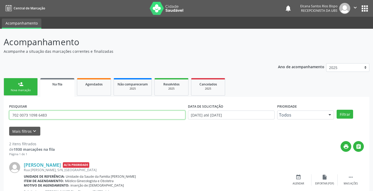
drag, startPoint x: 55, startPoint y: 119, endPoint x: 0, endPoint y: 114, distance: 55.2
click at [0, 115] on div "Acompanhamento Acompanhe a situação das marcações correntes e finalizadas Relat…" at bounding box center [186, 144] width 373 height 231
paste input "7 6032 9674 6699"
type input "707 6032 9674 6699"
click at [337, 110] on button "Filtrar" at bounding box center [345, 114] width 16 height 9
